Goal: Information Seeking & Learning: Learn about a topic

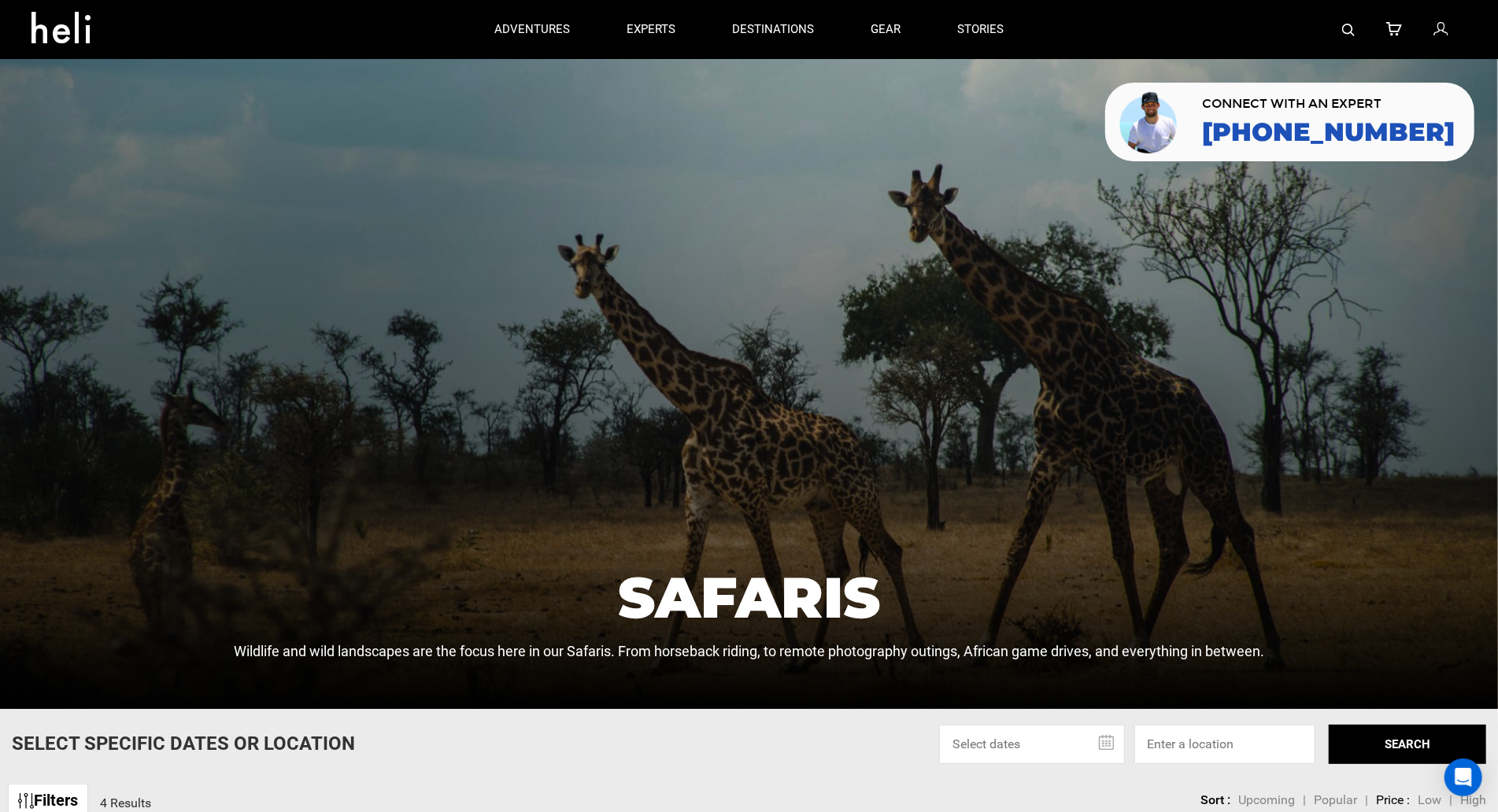
click at [101, 123] on div at bounding box center [749, 384] width 1498 height 650
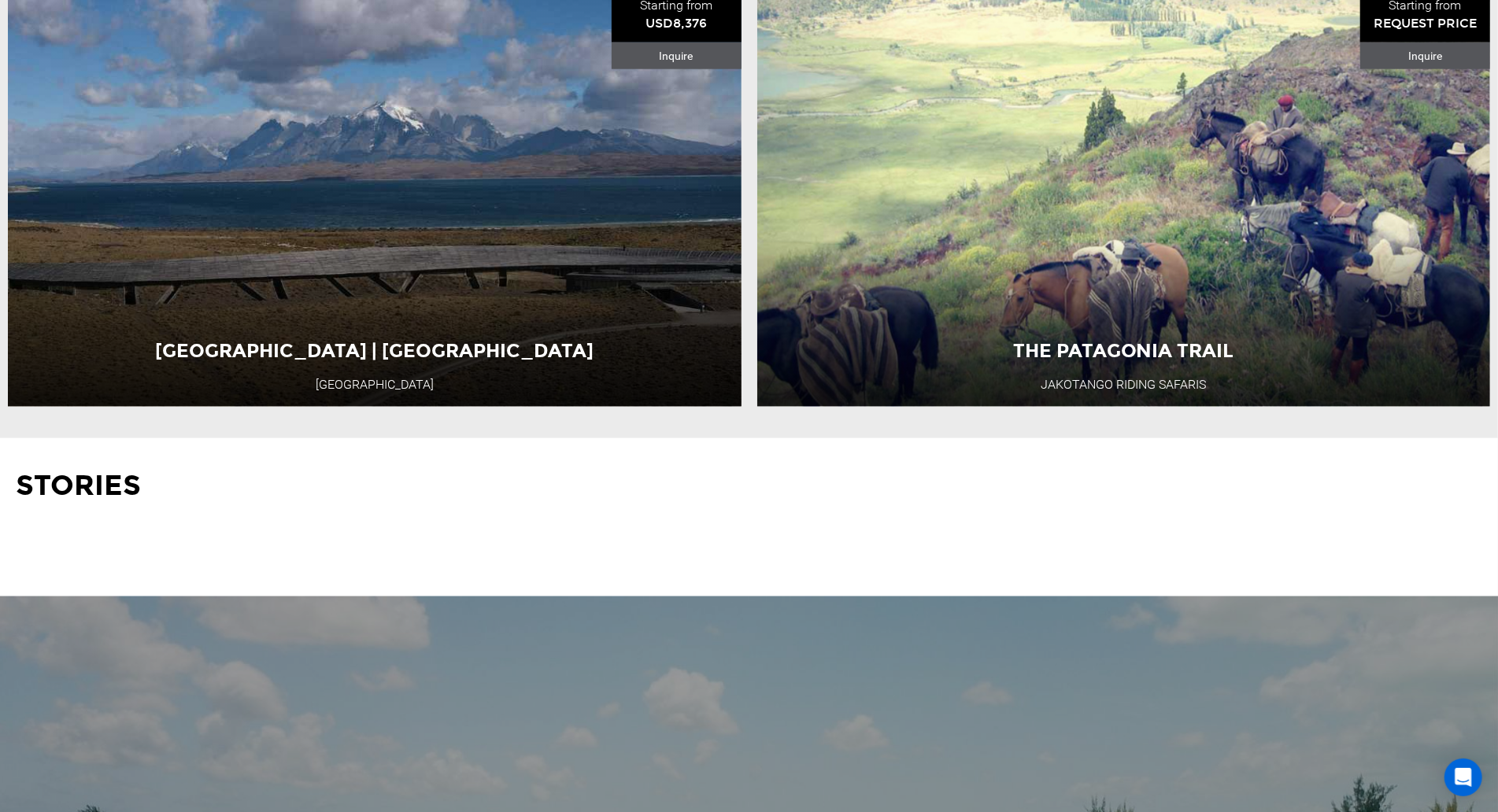
scroll to position [1418, 0]
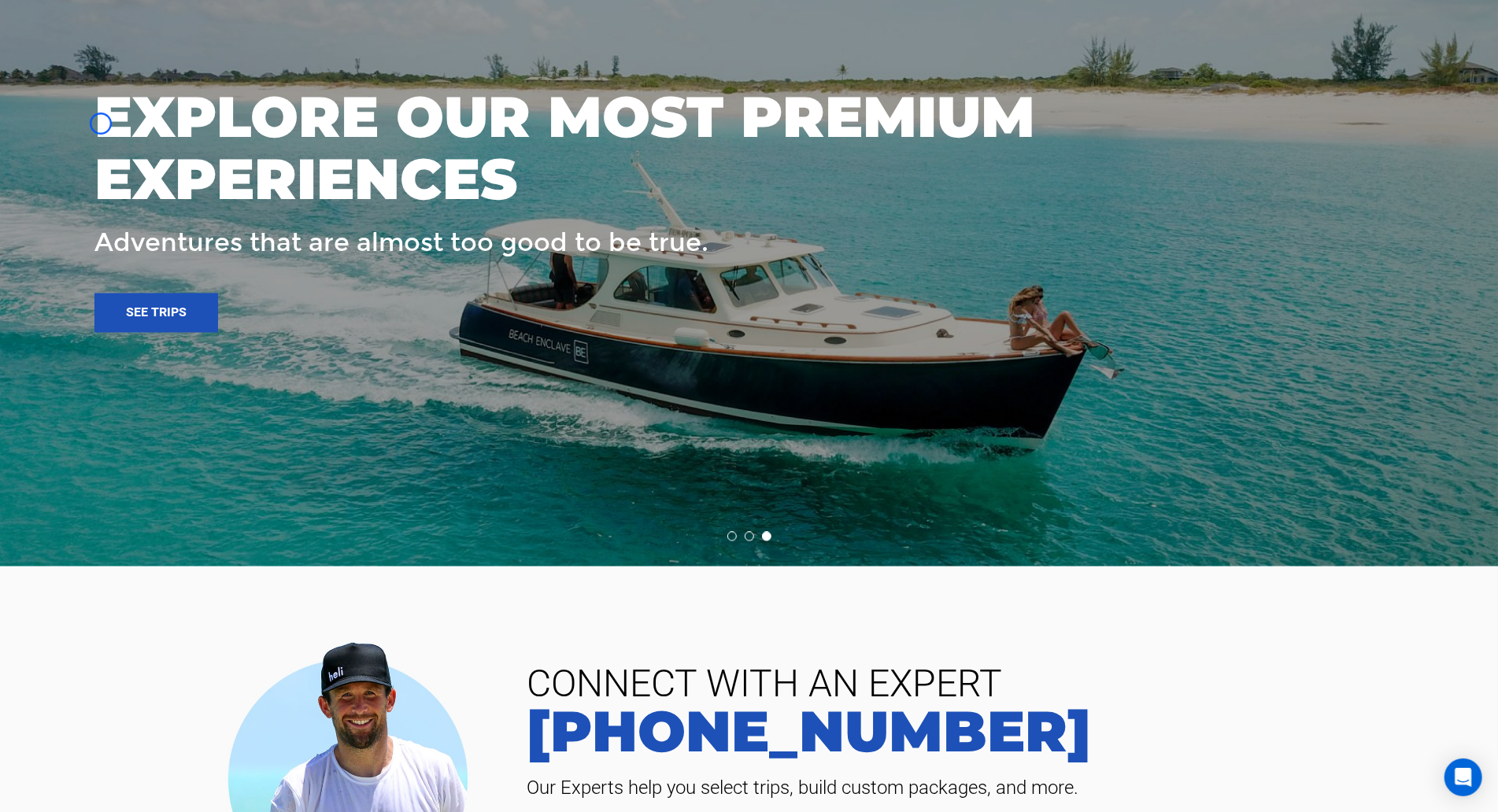
click at [101, 123] on h3 "EXPLORE OUR MOST PREMIUM EXPERIENCES" at bounding box center [656, 147] width 1124 height 124
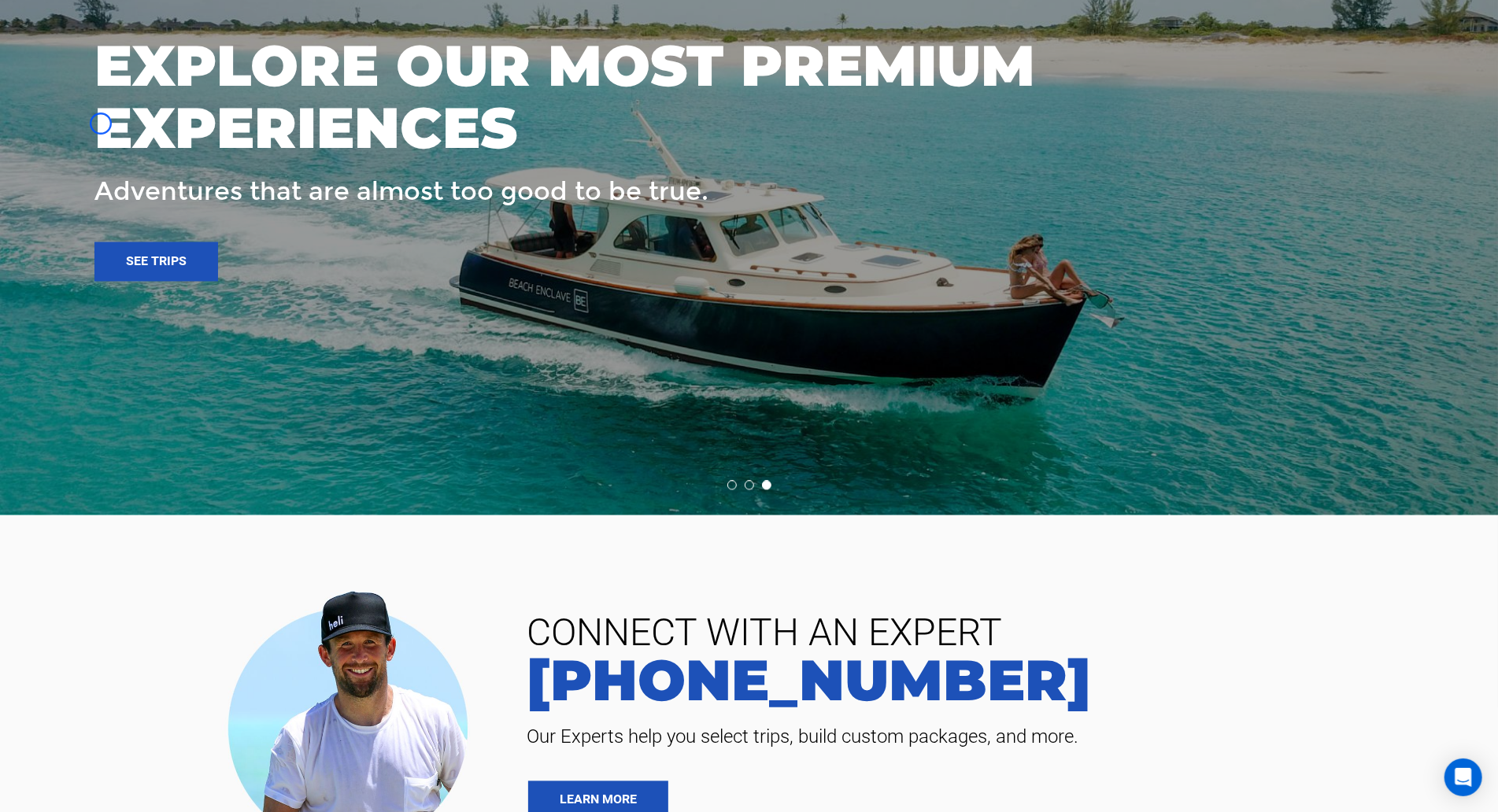
click at [101, 123] on h3 "EXPLORE OUR MOST PREMIUM EXPERIENCES" at bounding box center [656, 96] width 1124 height 124
click at [131, 131] on h3 "EXPLORE OUR MOST PREMIUM EXPERIENCES" at bounding box center [656, 96] width 1124 height 124
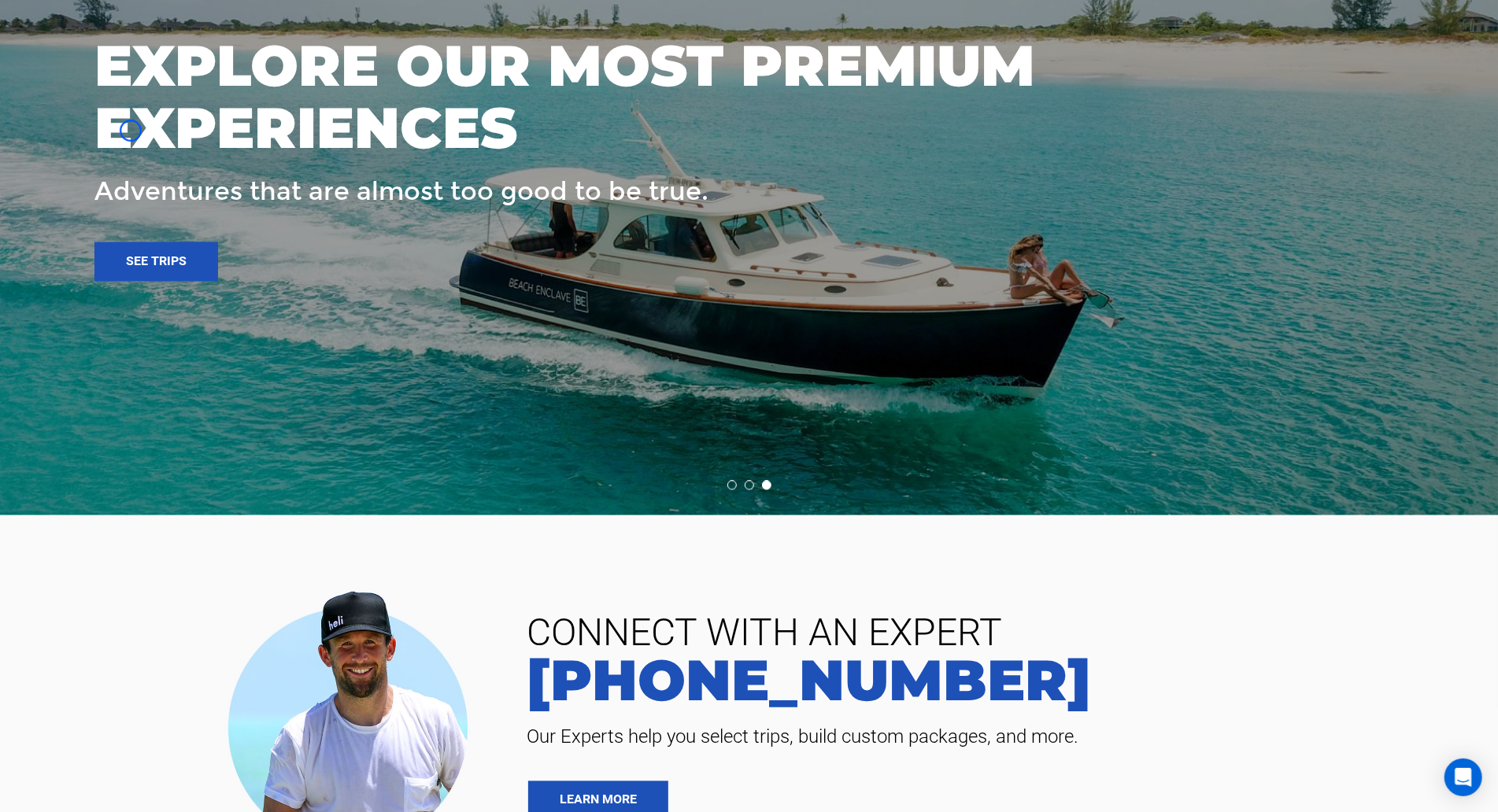
click at [113, 136] on h3 "EXPLORE OUR MOST PREMIUM EXPERIENCES" at bounding box center [656, 96] width 1124 height 124
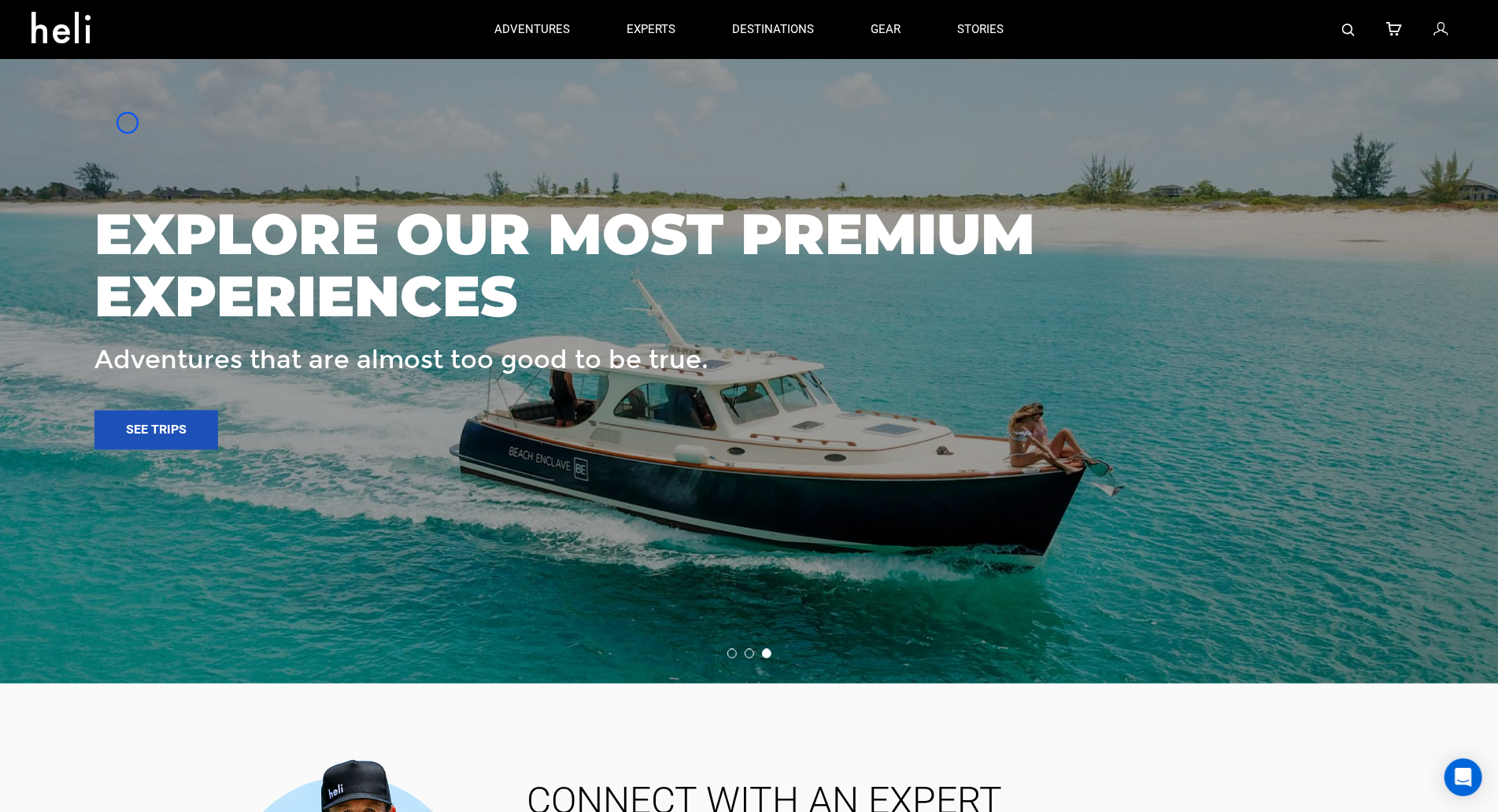
click at [128, 123] on div at bounding box center [749, 319] width 1499 height 731
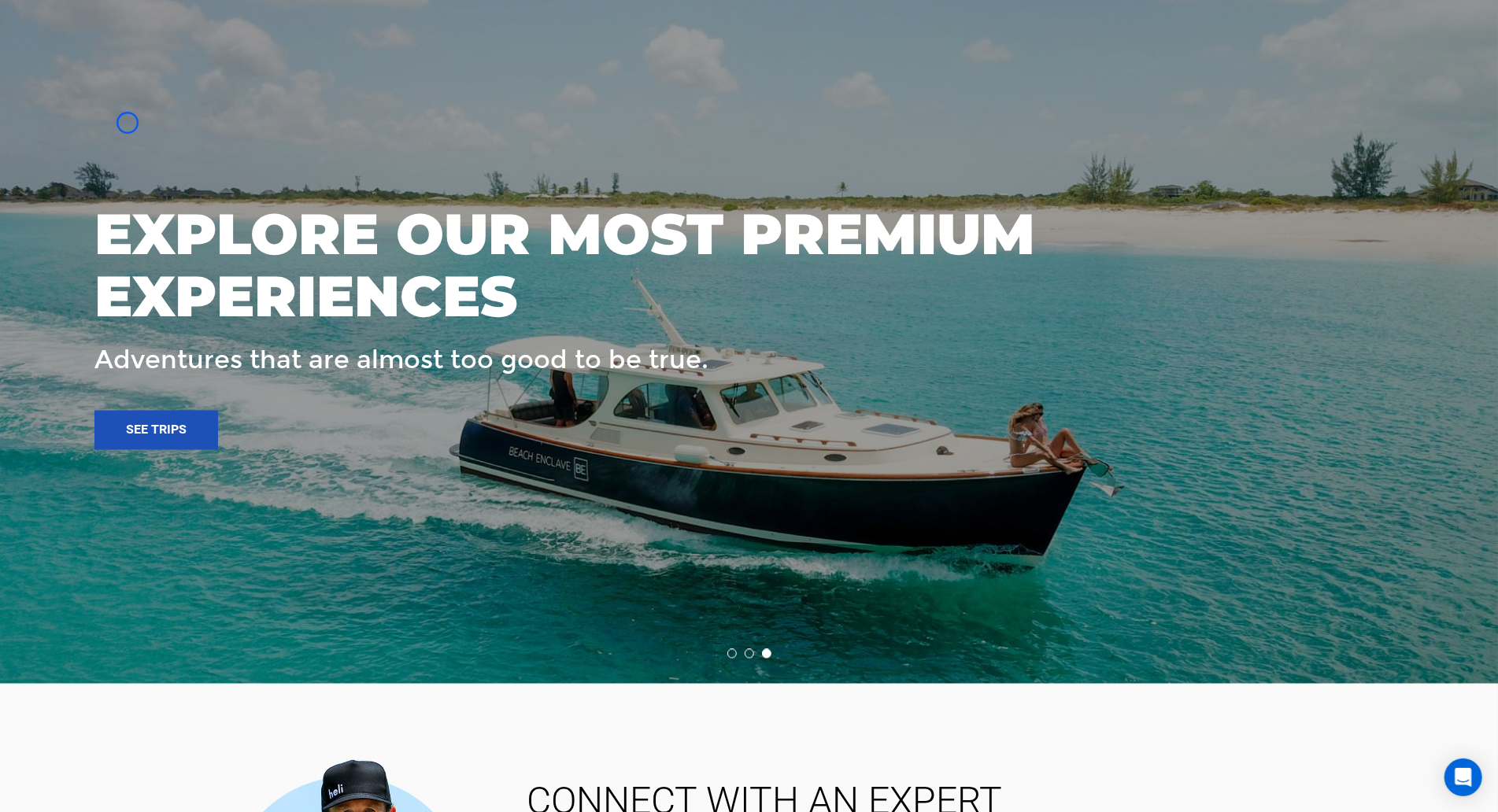
scroll to position [2623, 0]
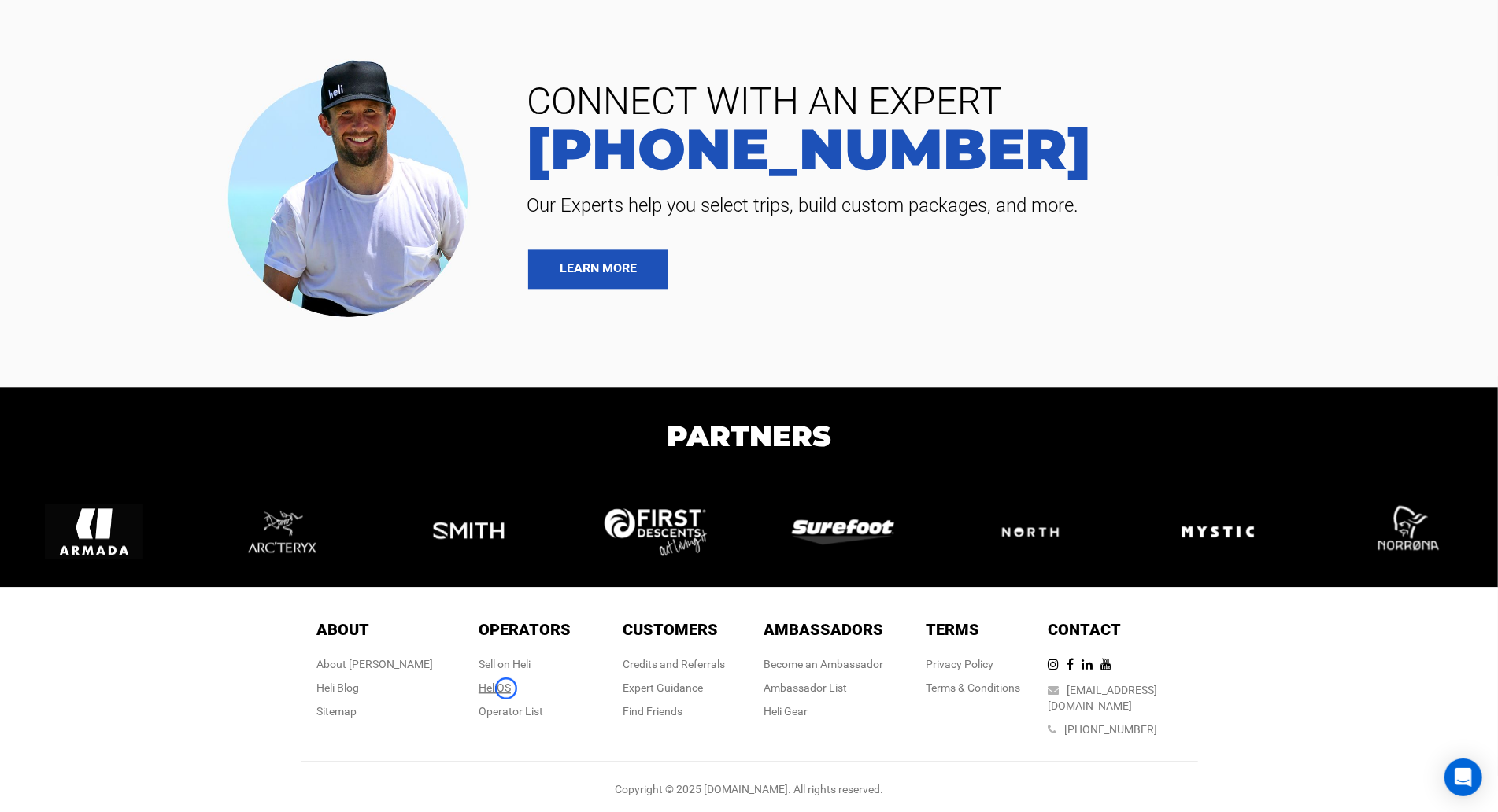
click at [506, 689] on link "HeliOS" at bounding box center [495, 687] width 32 height 13
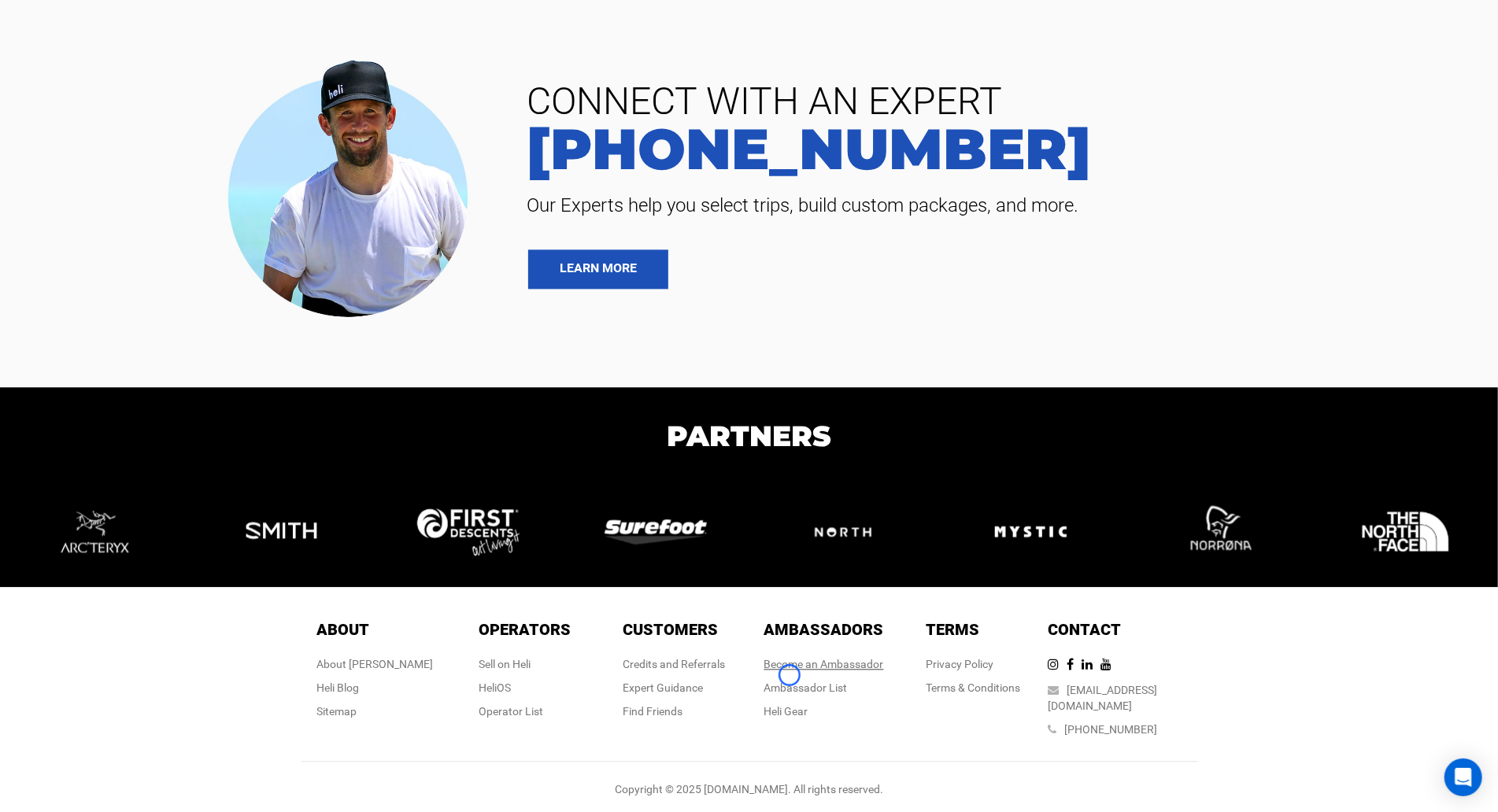
click at [790, 670] on link "Become an Ambassador" at bounding box center [824, 663] width 120 height 13
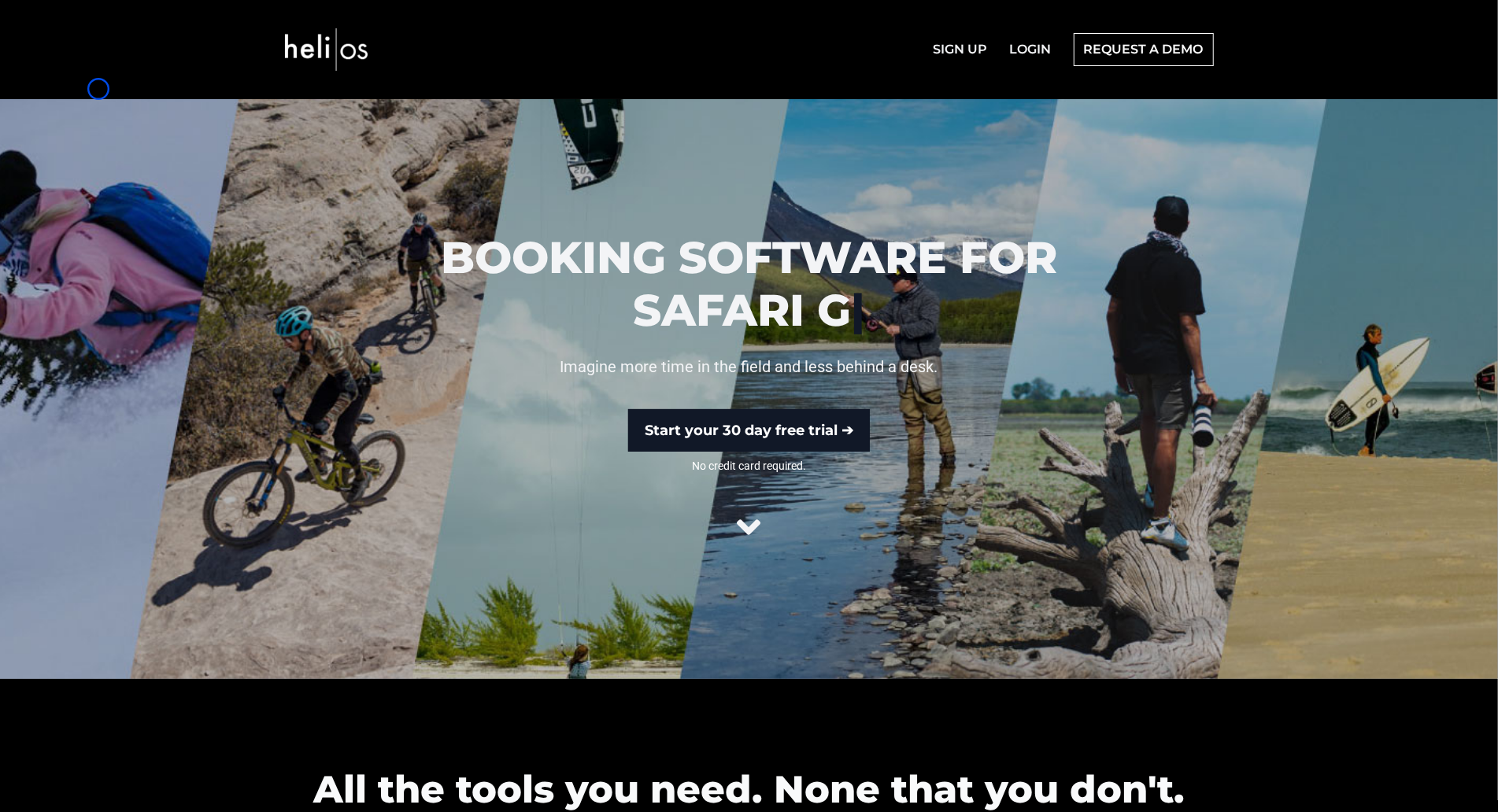
click at [98, 89] on nav "SIGN UP LOGIN REQUEST A DEMO" at bounding box center [749, 49] width 1498 height 99
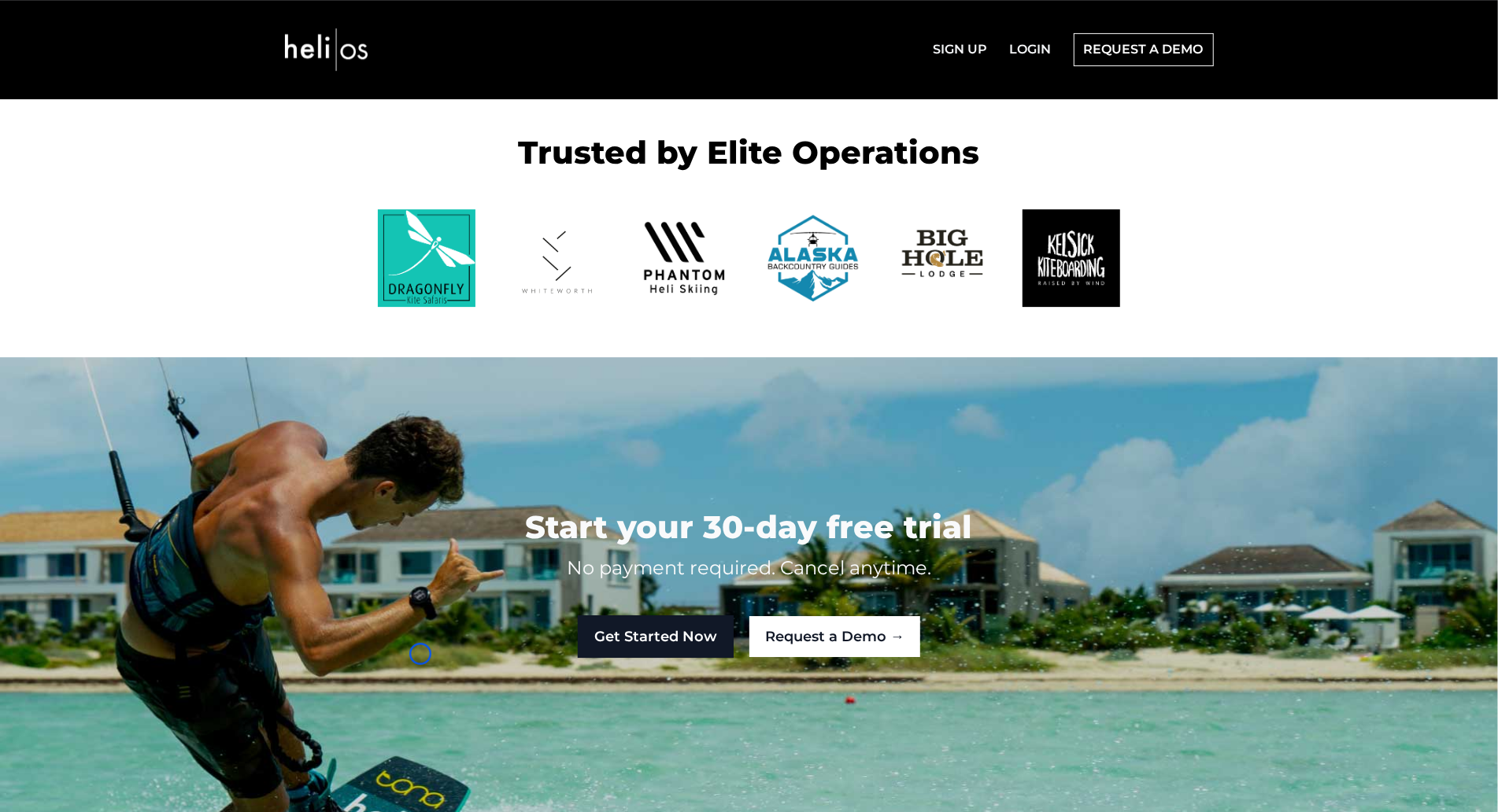
scroll to position [3710, 0]
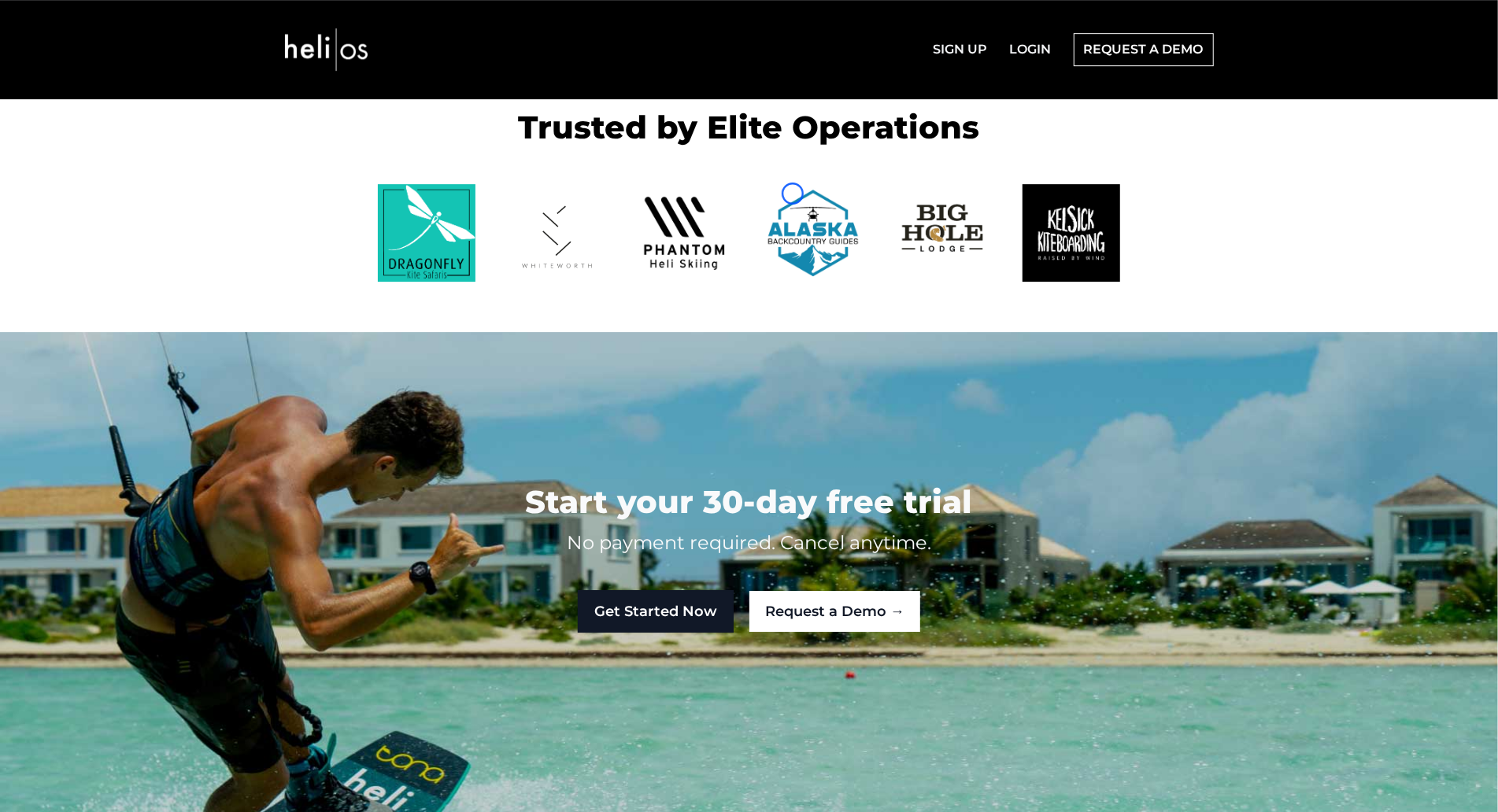
click at [98, 89] on nav "SIGN UP LOGIN REQUEST A DEMO" at bounding box center [749, 49] width 1498 height 99
